Goal: Information Seeking & Learning: Check status

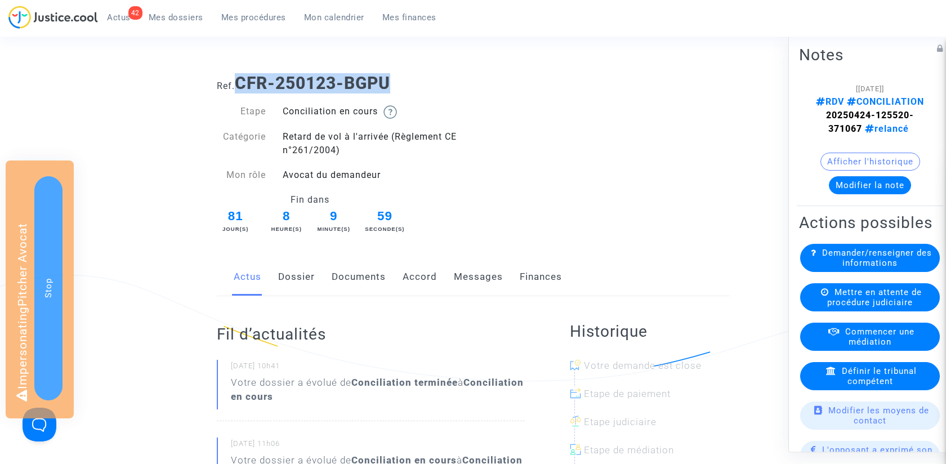
drag, startPoint x: 240, startPoint y: 79, endPoint x: 431, endPoint y: 79, distance: 190.9
click at [431, 79] on h1 "Ref. CFR-250123-BGPU" at bounding box center [473, 83] width 513 height 20
copy b "CFR-250123-BGPU"
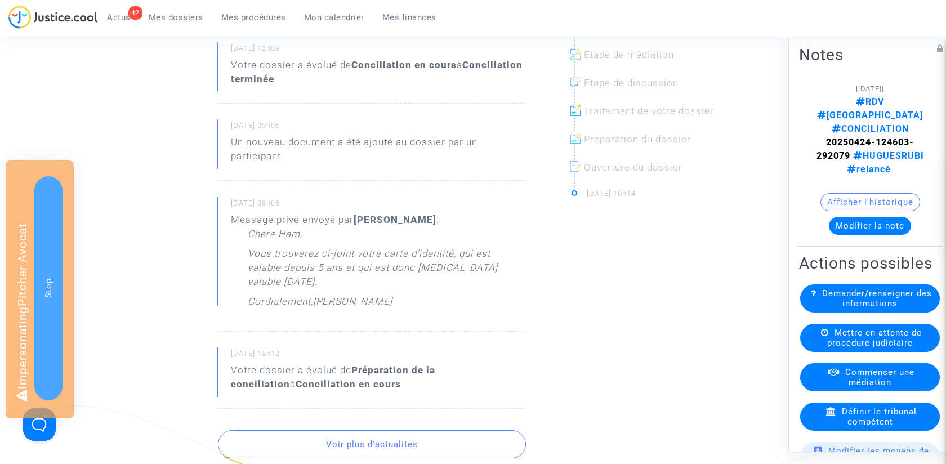
scroll to position [424, 0]
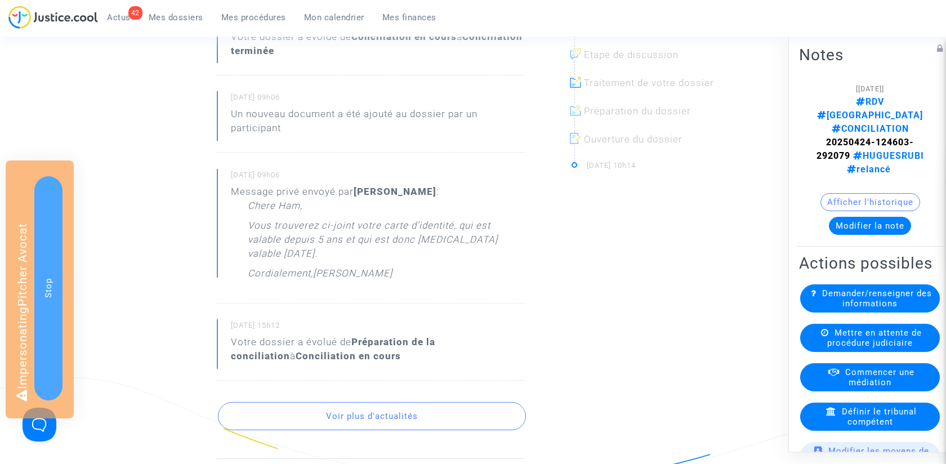
click at [372, 420] on button "Voir plus d'actualités" at bounding box center [372, 416] width 308 height 28
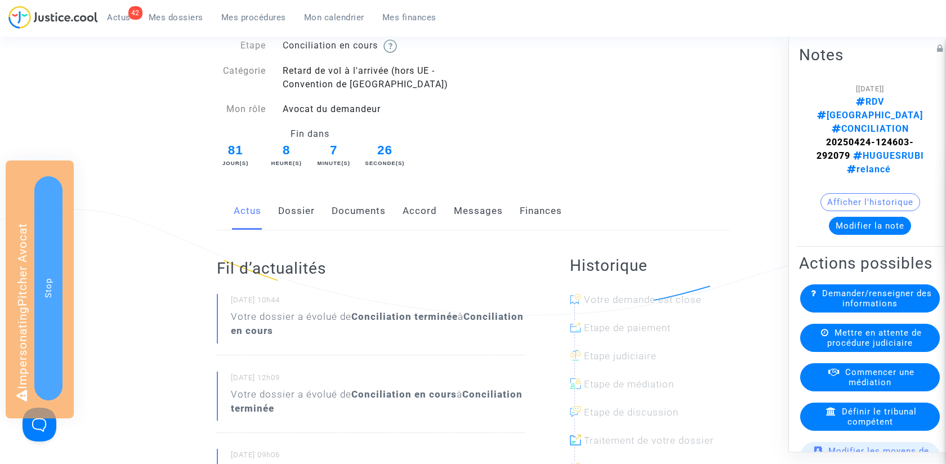
scroll to position [0, 0]
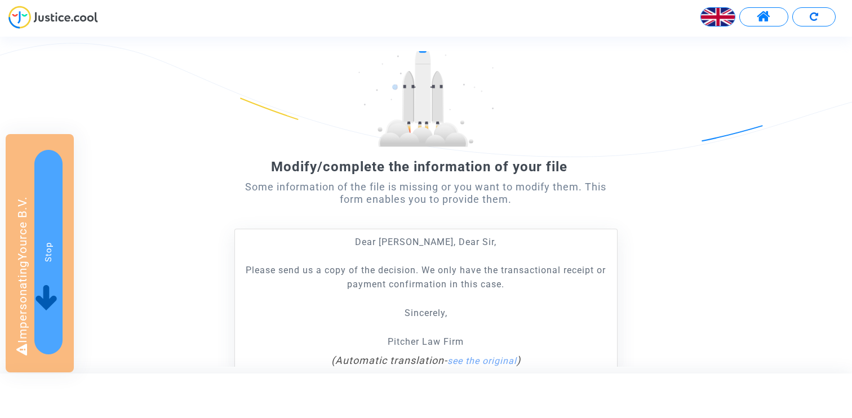
scroll to position [64, 0]
